Goal: Task Accomplishment & Management: Complete application form

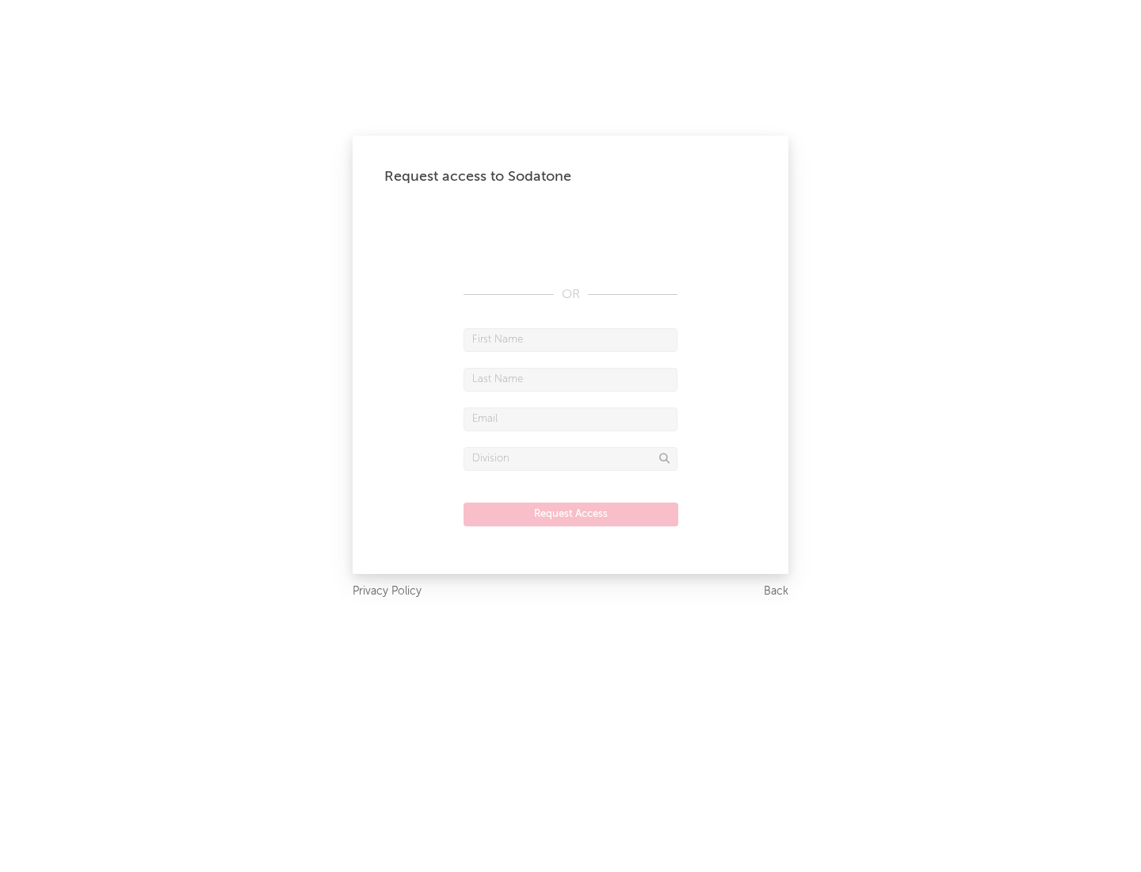
click at [571, 339] on input "text" at bounding box center [571, 340] width 214 height 24
type input "[PERSON_NAME]"
click at [571, 379] on input "text" at bounding box center [571, 380] width 214 height 24
type input "[PERSON_NAME]"
click at [571, 418] on input "text" at bounding box center [571, 419] width 214 height 24
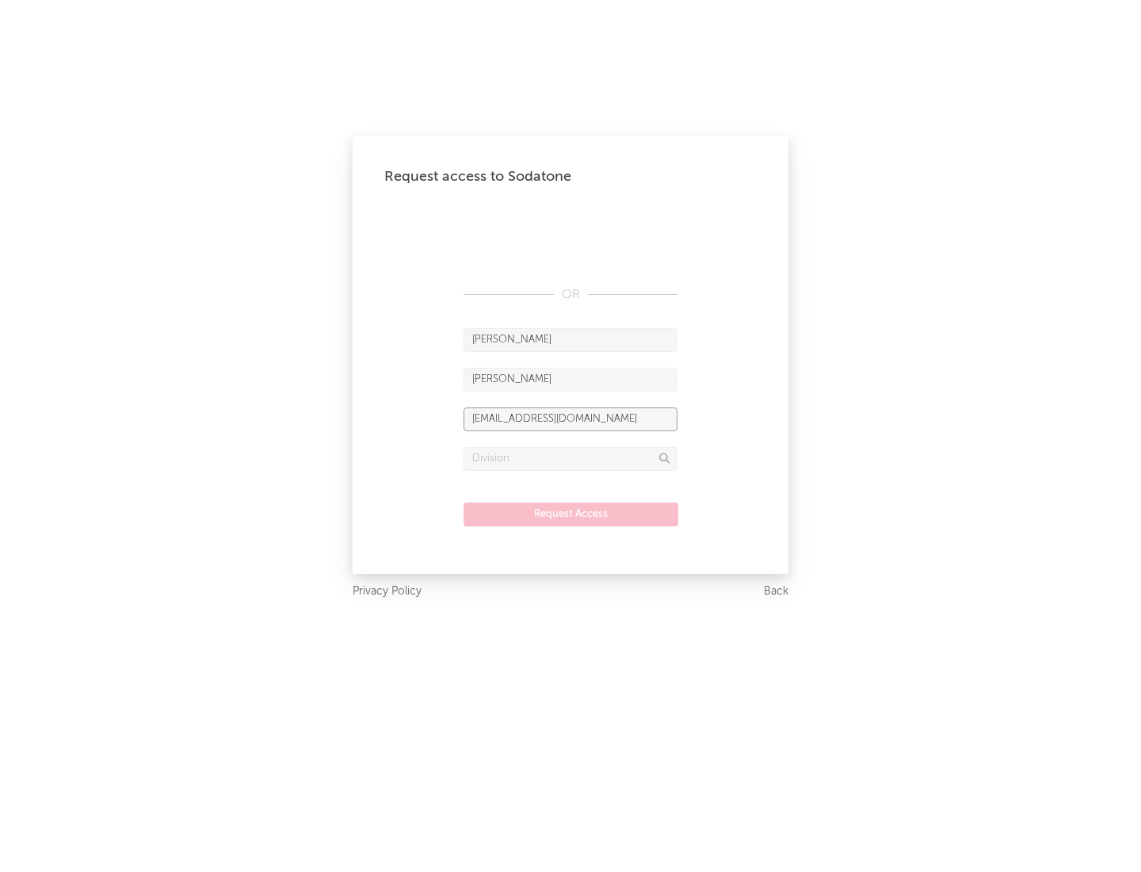
type input "[EMAIL_ADDRESS][DOMAIN_NAME]"
click at [571, 458] on input "text" at bounding box center [571, 459] width 214 height 24
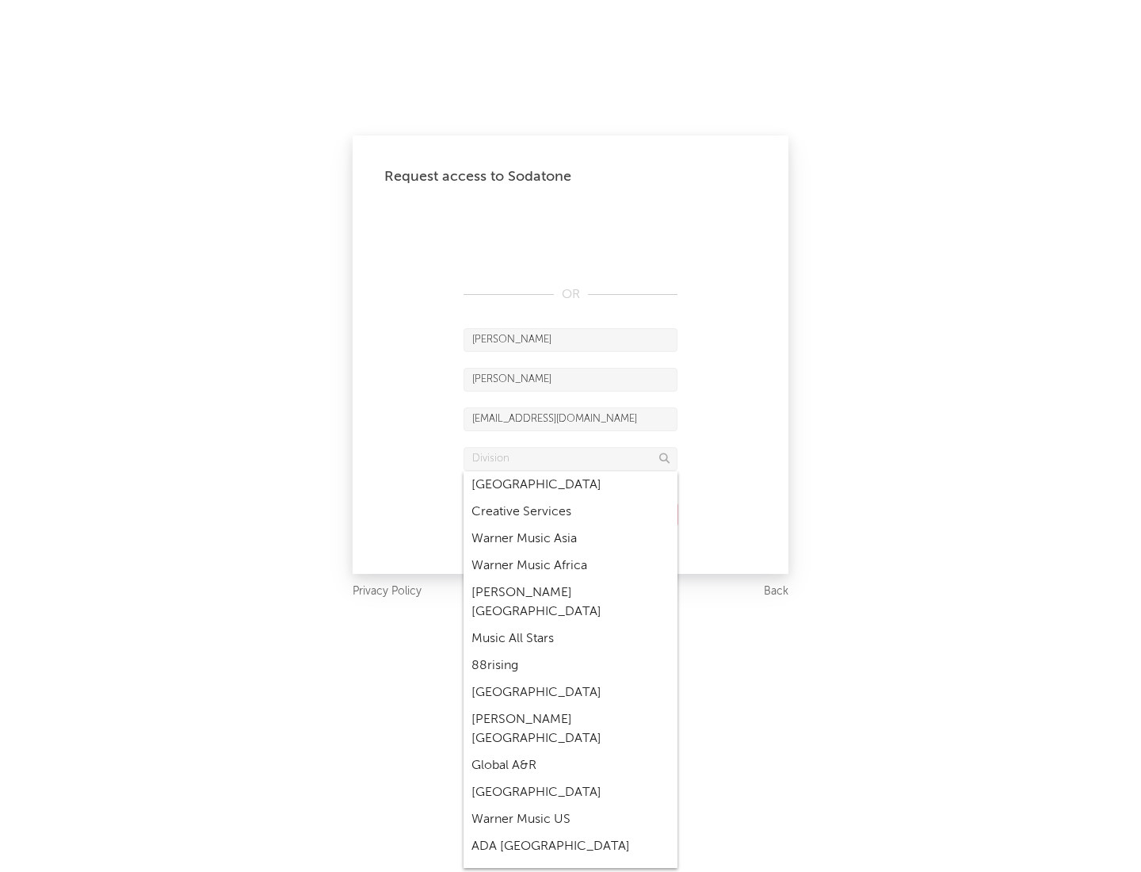
click at [571, 625] on div "Music All Stars" at bounding box center [571, 638] width 214 height 27
type input "Music All Stars"
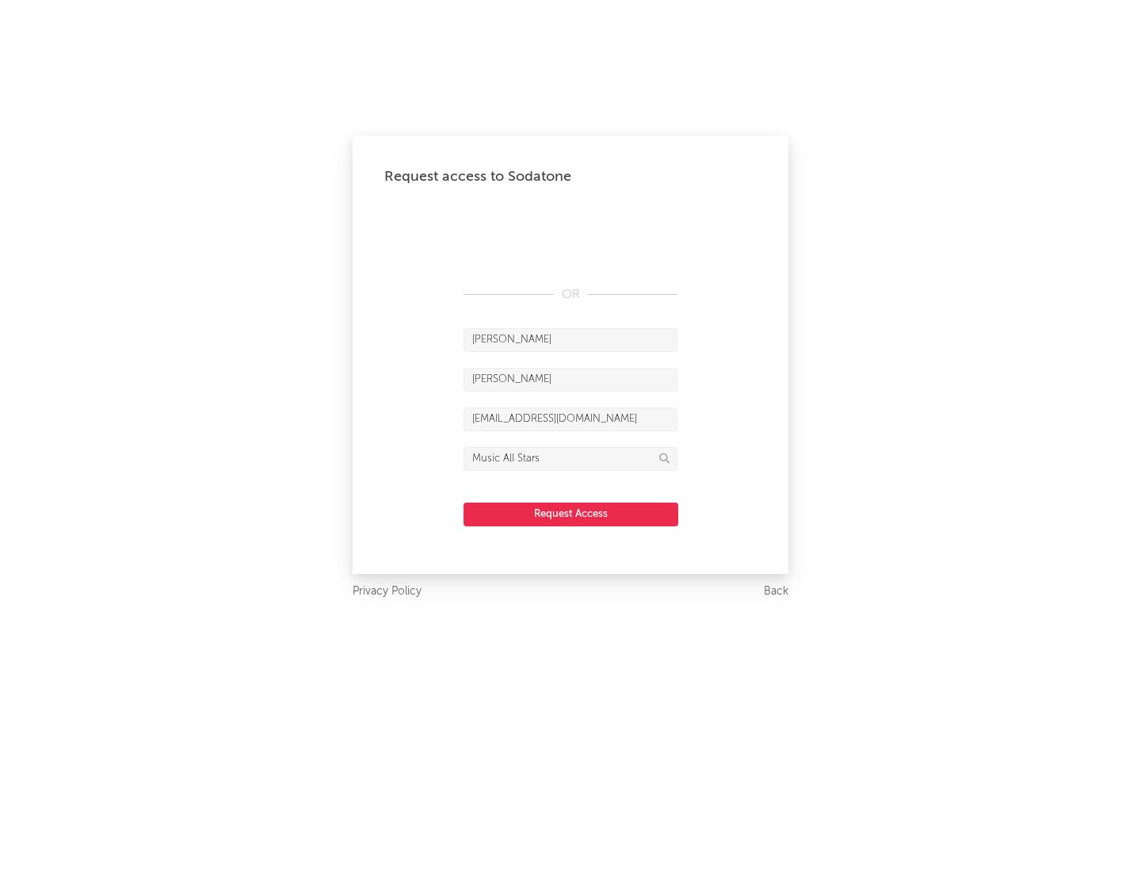
click at [571, 514] on button "Request Access" at bounding box center [571, 514] width 215 height 24
